Goal: Task Accomplishment & Management: Manage account settings

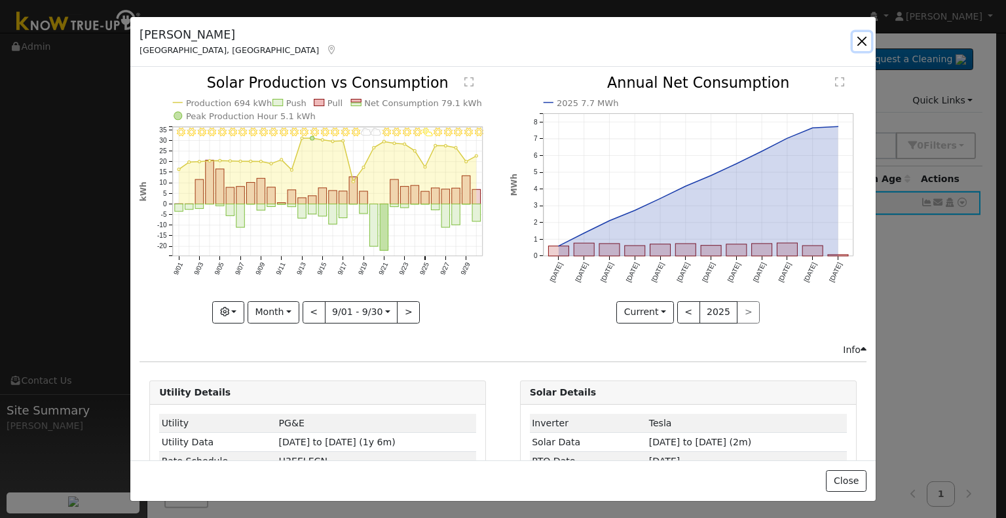
click at [865, 41] on button "button" at bounding box center [862, 41] width 18 height 18
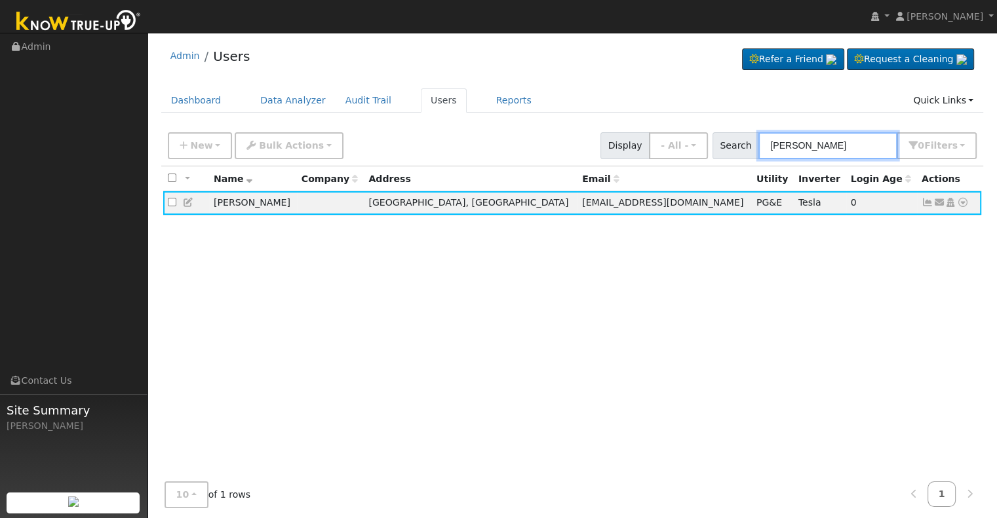
drag, startPoint x: 860, startPoint y: 150, endPoint x: 750, endPoint y: 143, distance: 110.3
click at [750, 143] on div "Search patrick ferg 0 Filter s Role Show - All - Show Leads Admin Billing Admin…" at bounding box center [844, 145] width 265 height 27
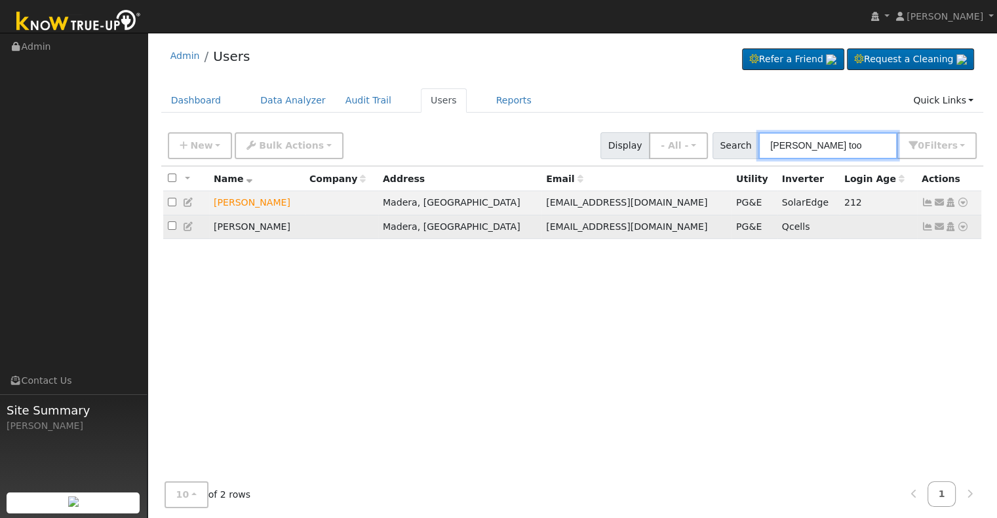
type input "brad too"
click at [928, 227] on icon at bounding box center [927, 226] width 12 height 9
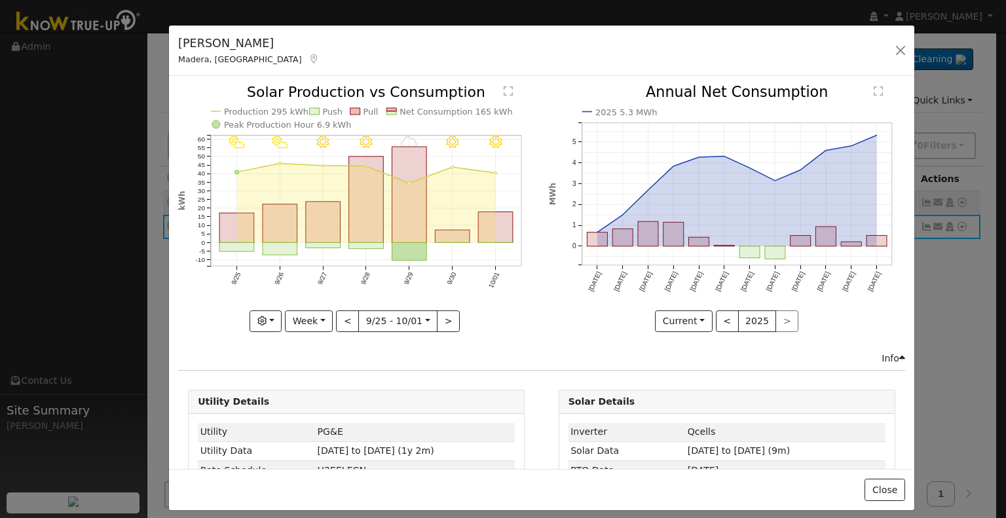
drag, startPoint x: 142, startPoint y: 36, endPoint x: 180, endPoint y: 45, distance: 39.6
click at [180, 45] on h5 "Bradley Toole" at bounding box center [249, 43] width 142 height 17
click at [902, 49] on button "button" at bounding box center [901, 50] width 18 height 18
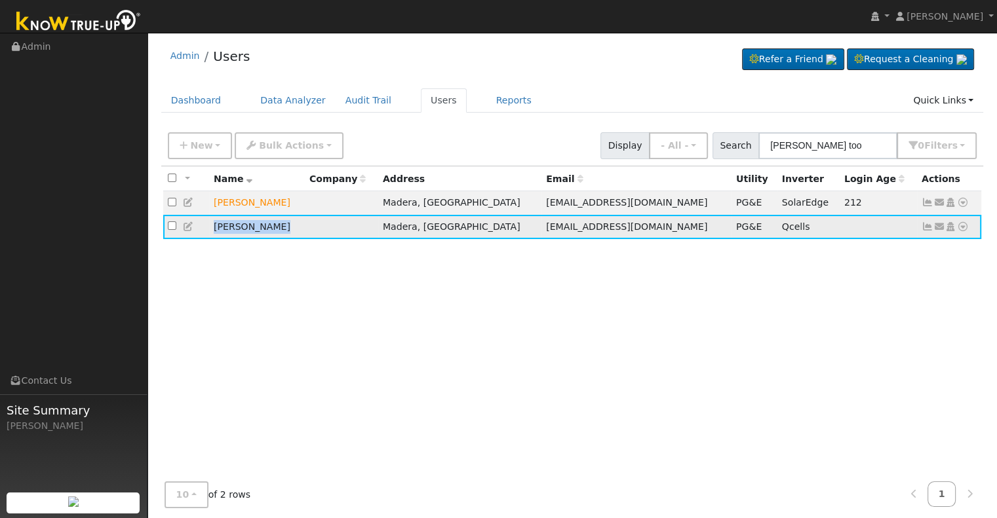
drag, startPoint x: 209, startPoint y: 224, endPoint x: 290, endPoint y: 225, distance: 80.6
click at [290, 225] on td "Bradley Toole" at bounding box center [257, 227] width 96 height 24
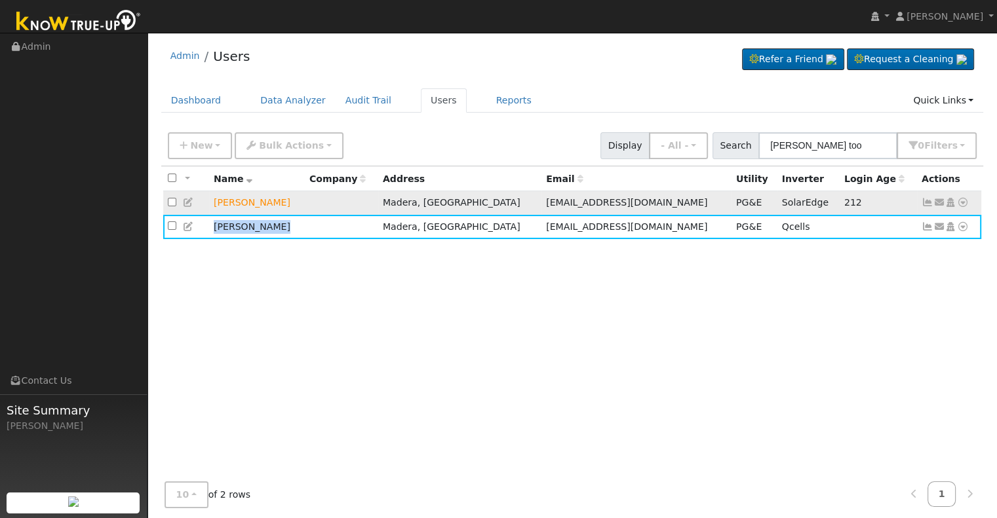
copy td "Bradley Toole"
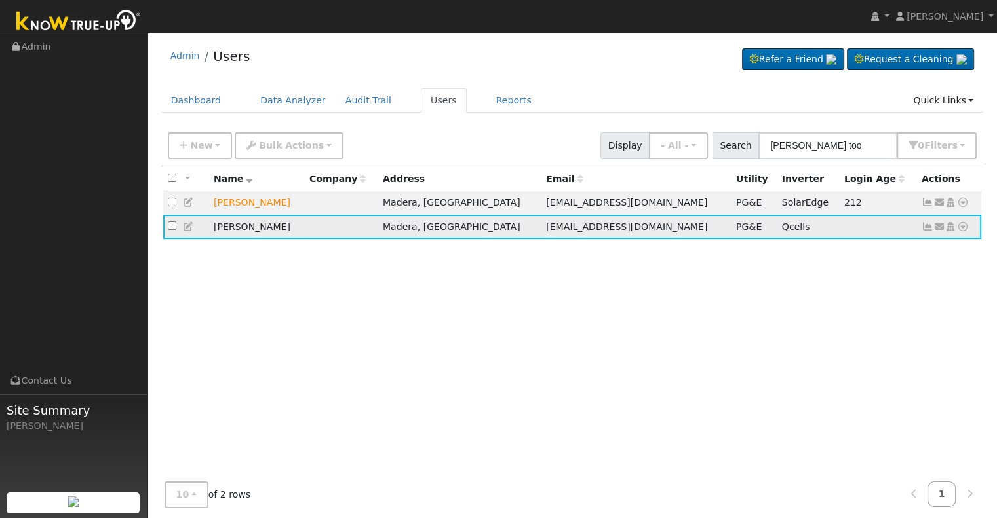
click at [928, 227] on icon at bounding box center [927, 226] width 12 height 9
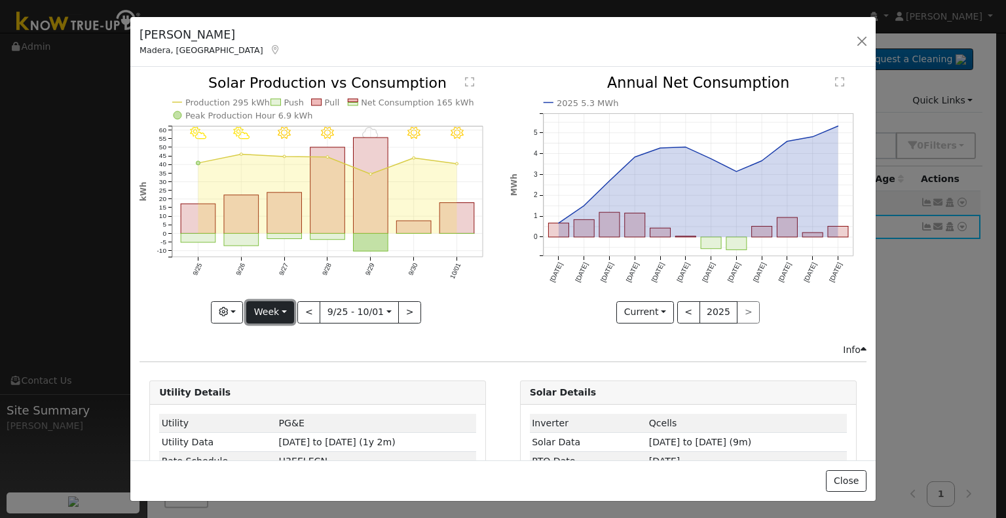
click at [270, 307] on button "Week" at bounding box center [270, 312] width 48 height 22
click at [273, 376] on link "Month" at bounding box center [292, 375] width 91 height 18
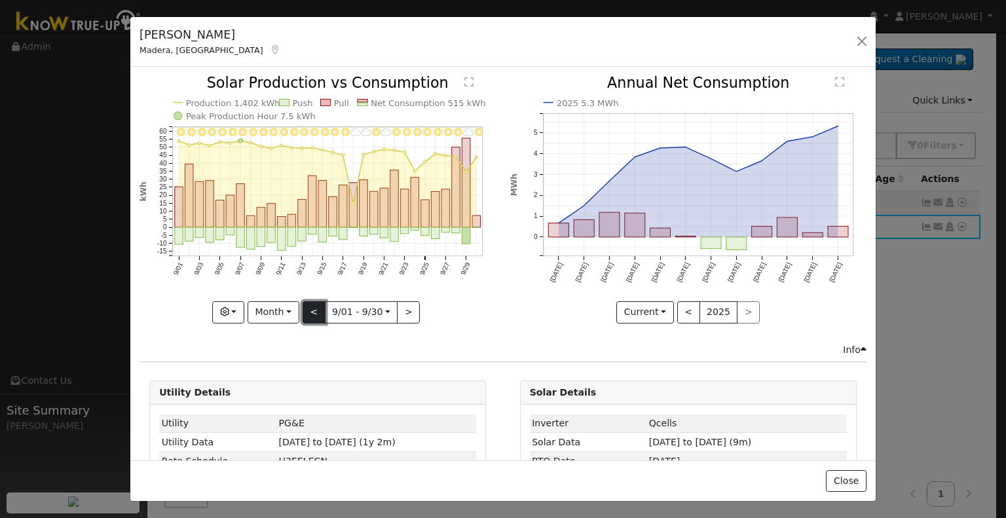
click at [304, 311] on button "<" at bounding box center [314, 312] width 23 height 22
type input "2025-08-01"
